Goal: Task Accomplishment & Management: Manage account settings

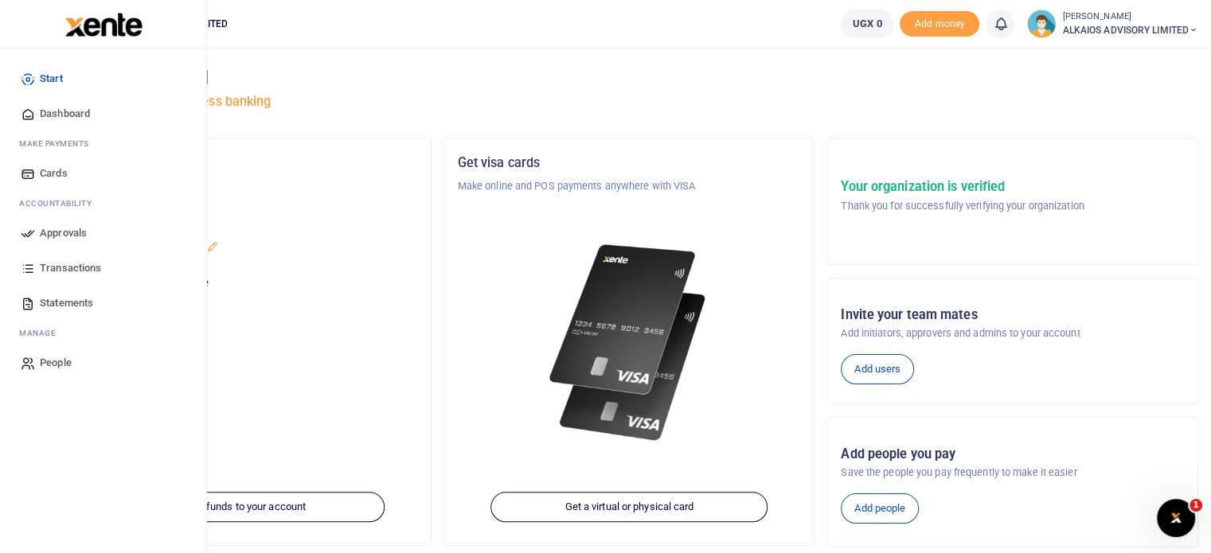
click at [56, 227] on span "Approvals" at bounding box center [63, 233] width 47 height 16
click at [54, 238] on span "Approvals" at bounding box center [63, 233] width 47 height 16
